Goal: Task Accomplishment & Management: Manage account settings

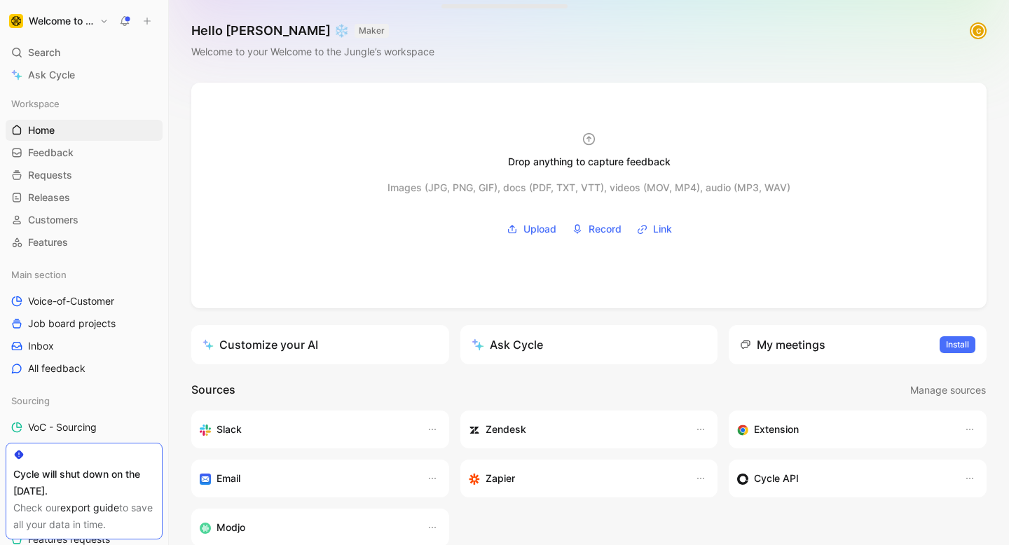
click at [94, 20] on button "Welcome to the Jungle" at bounding box center [59, 21] width 106 height 20
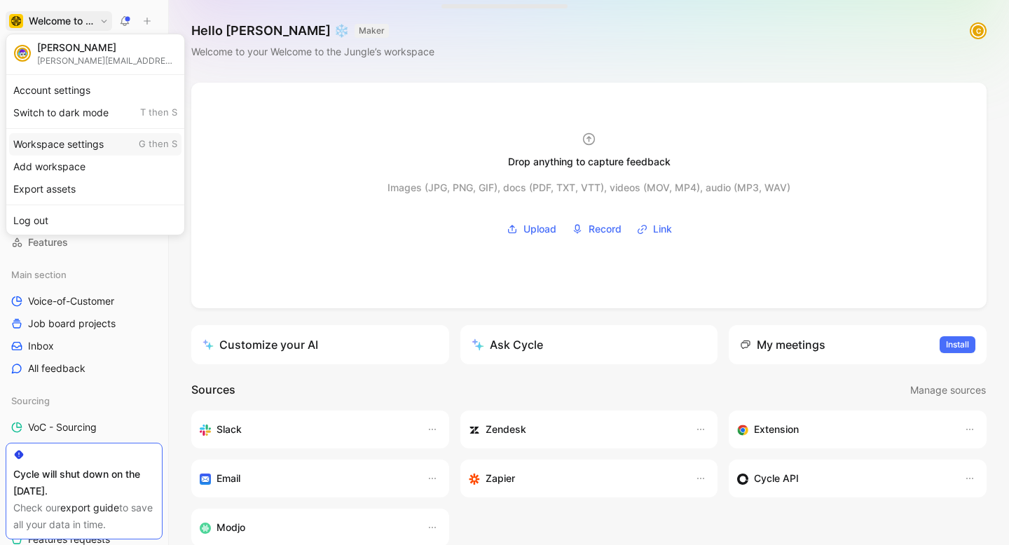
click at [56, 139] on div "Workspace settings G then S" at bounding box center [95, 144] width 172 height 22
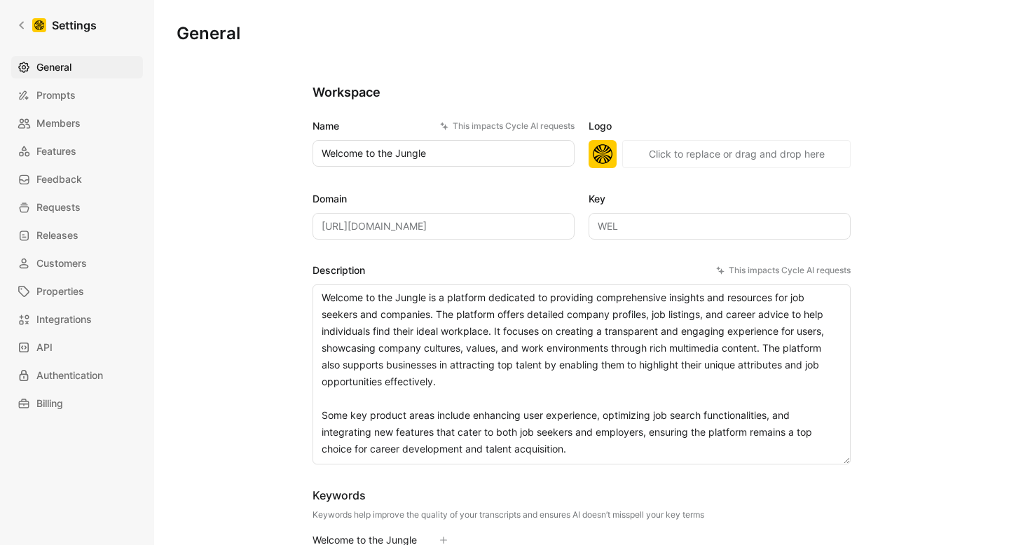
scroll to position [11, 0]
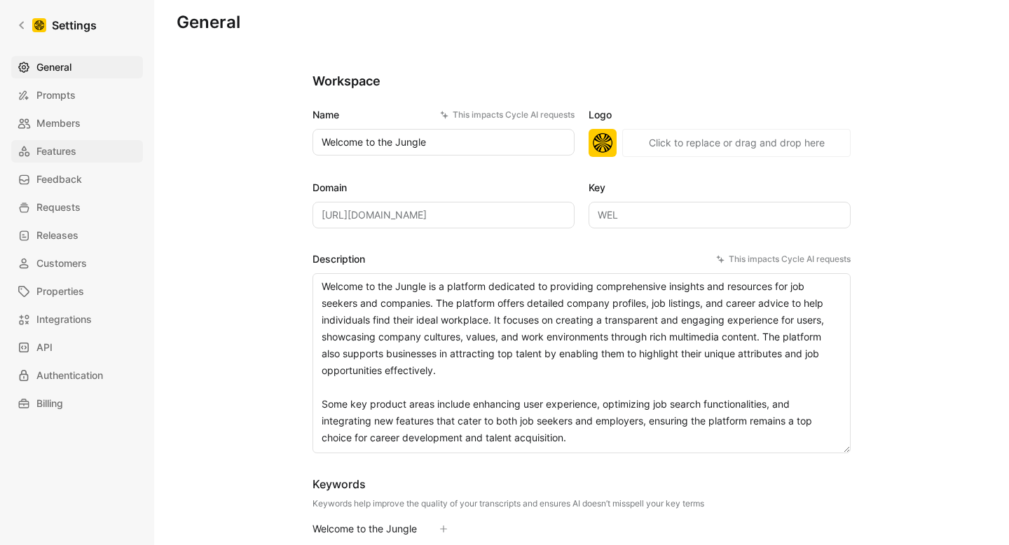
click at [84, 150] on link "Features" at bounding box center [77, 151] width 132 height 22
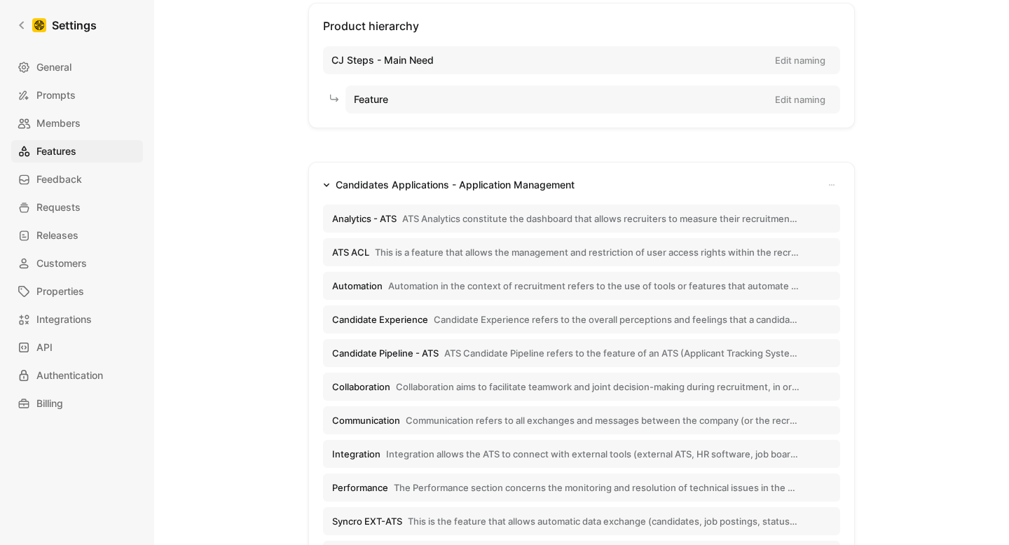
scroll to position [83, 0]
click at [561, 219] on span "ATS Analytics constitute the dashboard that allows recruiters to measure their …" at bounding box center [601, 217] width 398 height 13
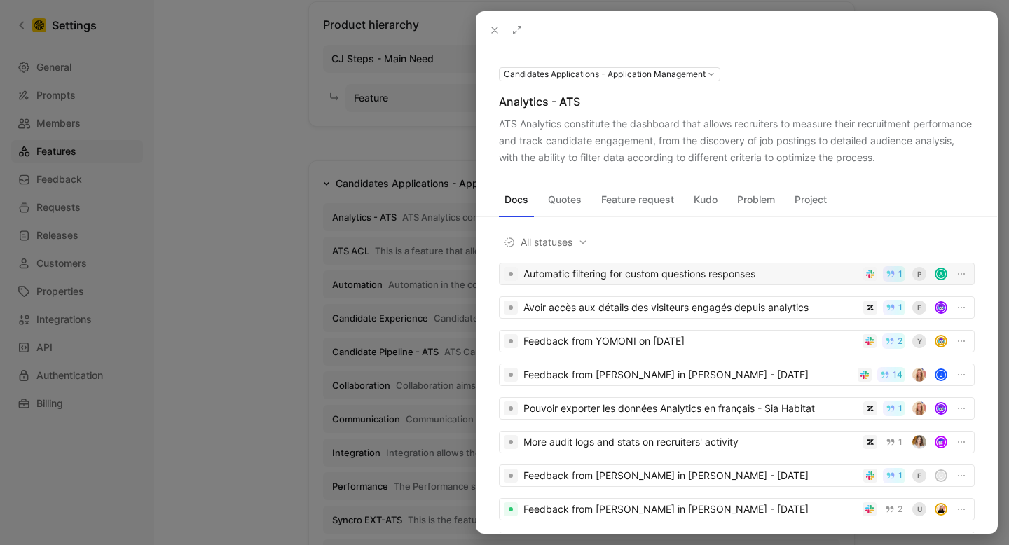
scroll to position [99, 0]
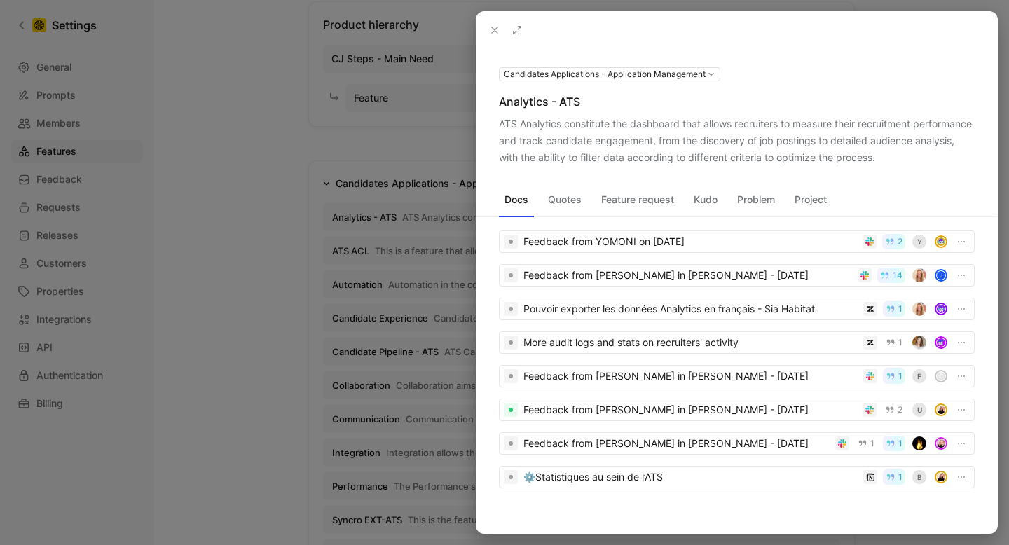
click at [498, 21] on button at bounding box center [495, 30] width 20 height 20
